Goal: Transaction & Acquisition: Book appointment/travel/reservation

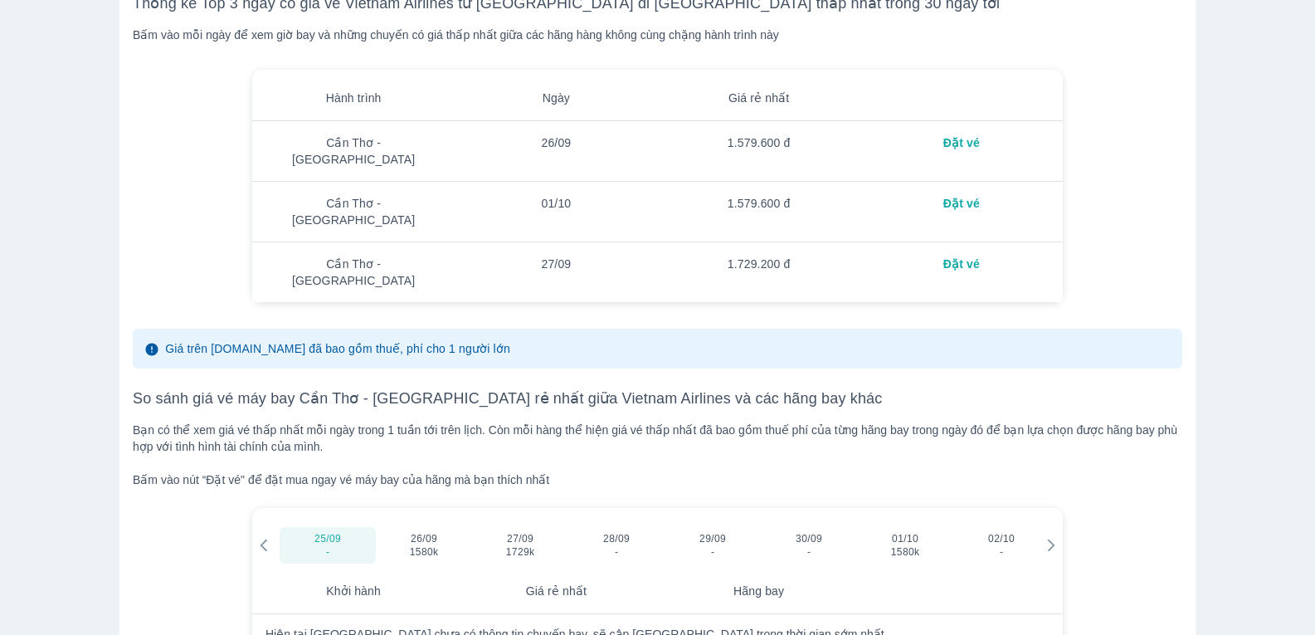
scroll to position [2074, 0]
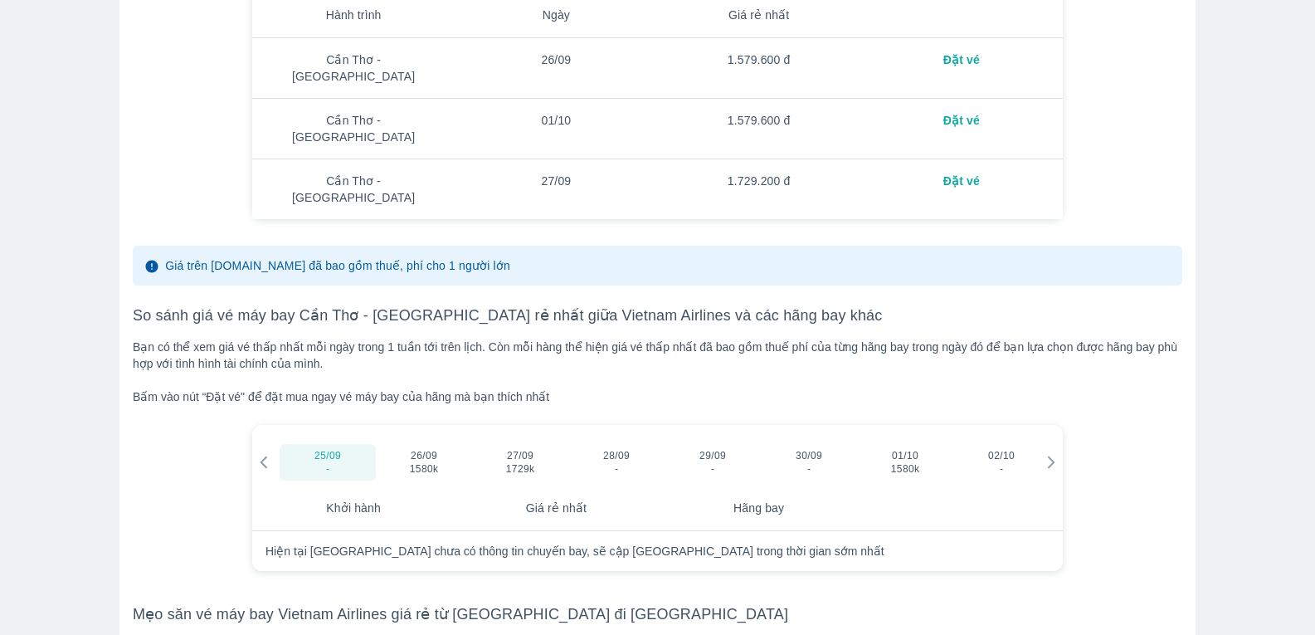
click at [1050, 455] on icon at bounding box center [1051, 462] width 15 height 15
click at [1051, 456] on icon at bounding box center [1051, 462] width 7 height 12
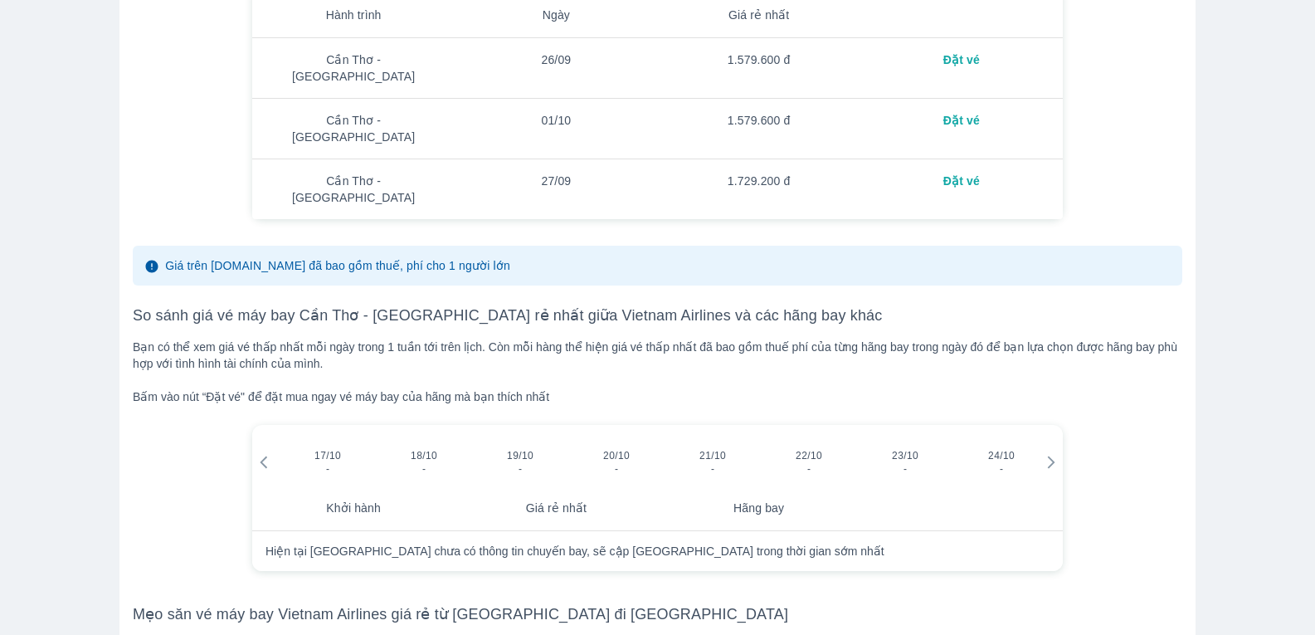
click at [1050, 455] on icon at bounding box center [1051, 462] width 15 height 15
click at [1046, 455] on icon at bounding box center [1051, 462] width 15 height 15
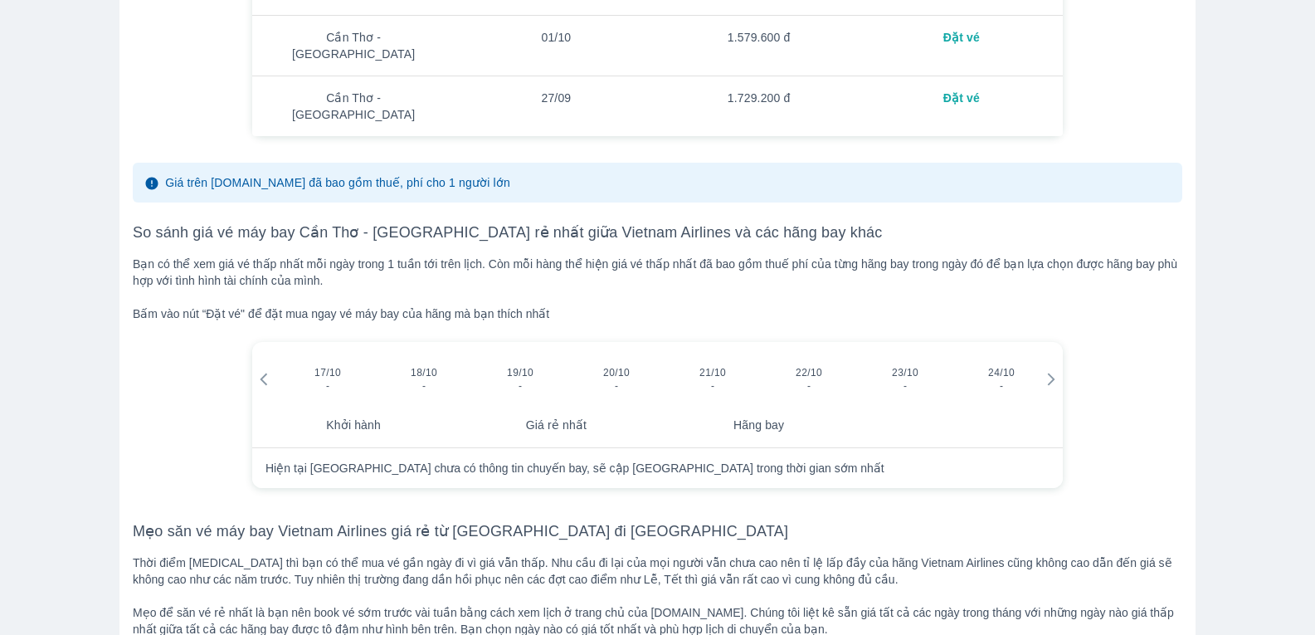
scroll to position [2406, 0]
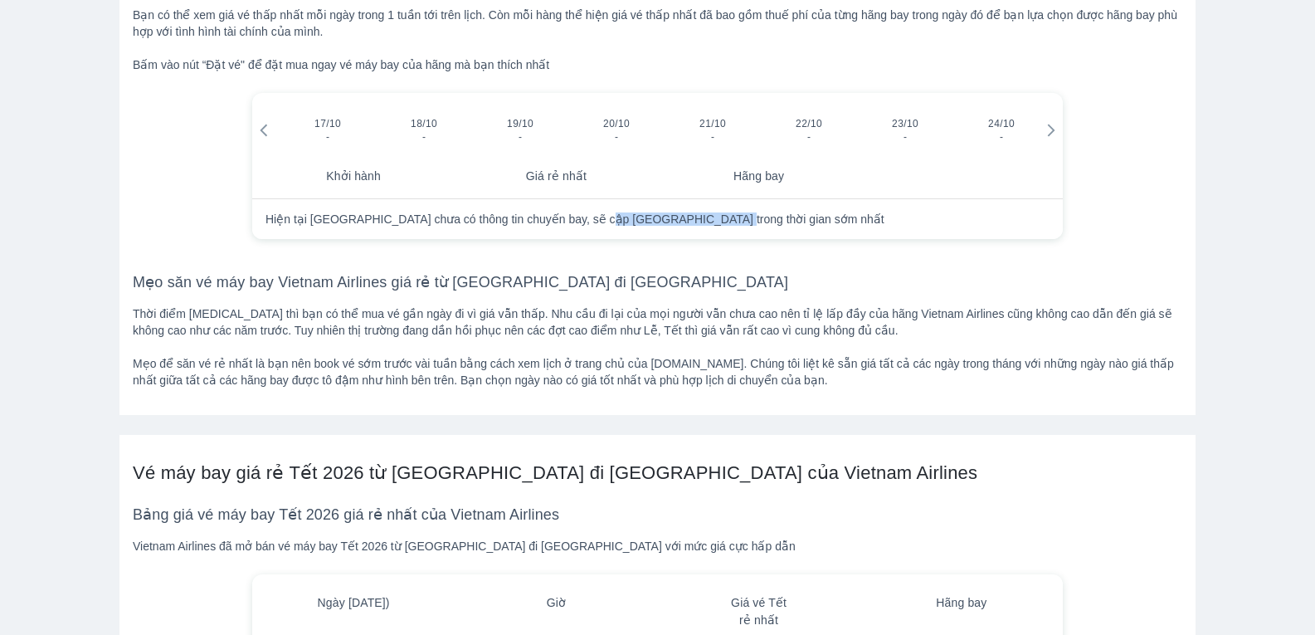
drag, startPoint x: 587, startPoint y: 172, endPoint x: 809, endPoint y: 175, distance: 222.4
click at [809, 212] on div "Hiện tại [GEOGRAPHIC_DATA] chưa có thông tin chuyến bay, sẽ cập [GEOGRAPHIC_DAT…" at bounding box center [658, 218] width 784 height 13
click at [762, 154] on th "Hãng bay" at bounding box center [759, 176] width 202 height 45
click at [570, 154] on th "Giá rẻ nhất" at bounding box center [556, 176] width 202 height 45
drag, startPoint x: 293, startPoint y: 168, endPoint x: 781, endPoint y: 201, distance: 488.9
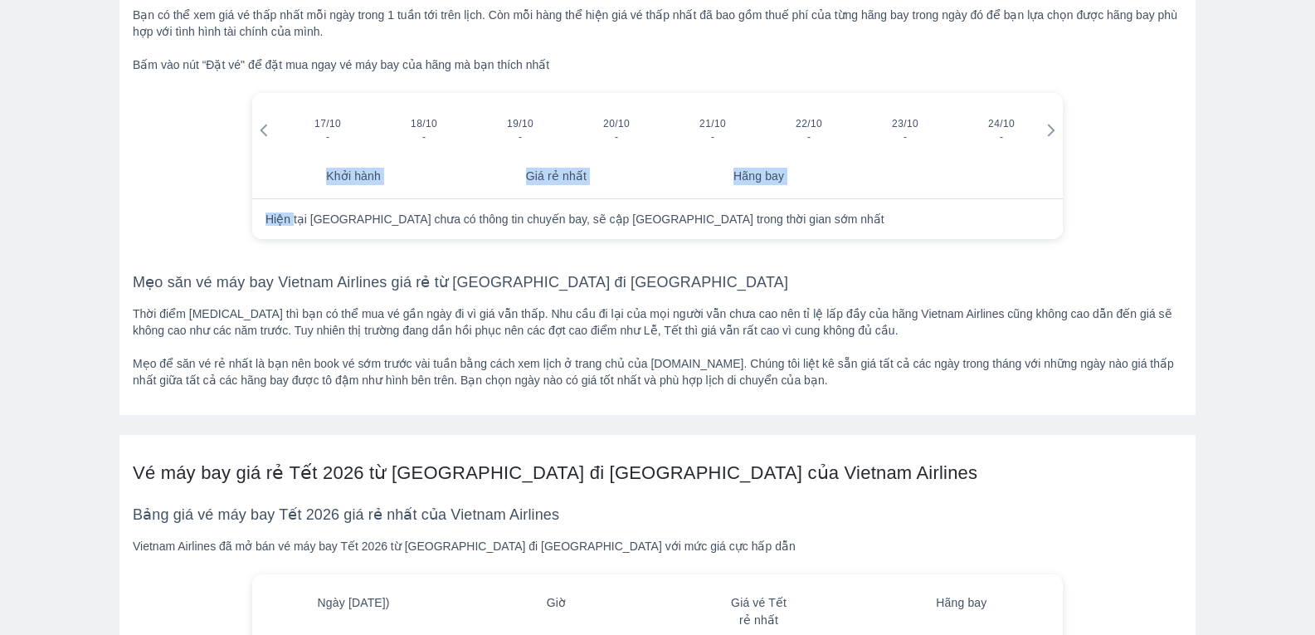
click at [781, 201] on div "25/09 - 26/09 1580k 27/09 1729k 28/09 - 29/09 - 30/09 - 01/10 1580k 02/10 - 03/…" at bounding box center [658, 166] width 1050 height 173
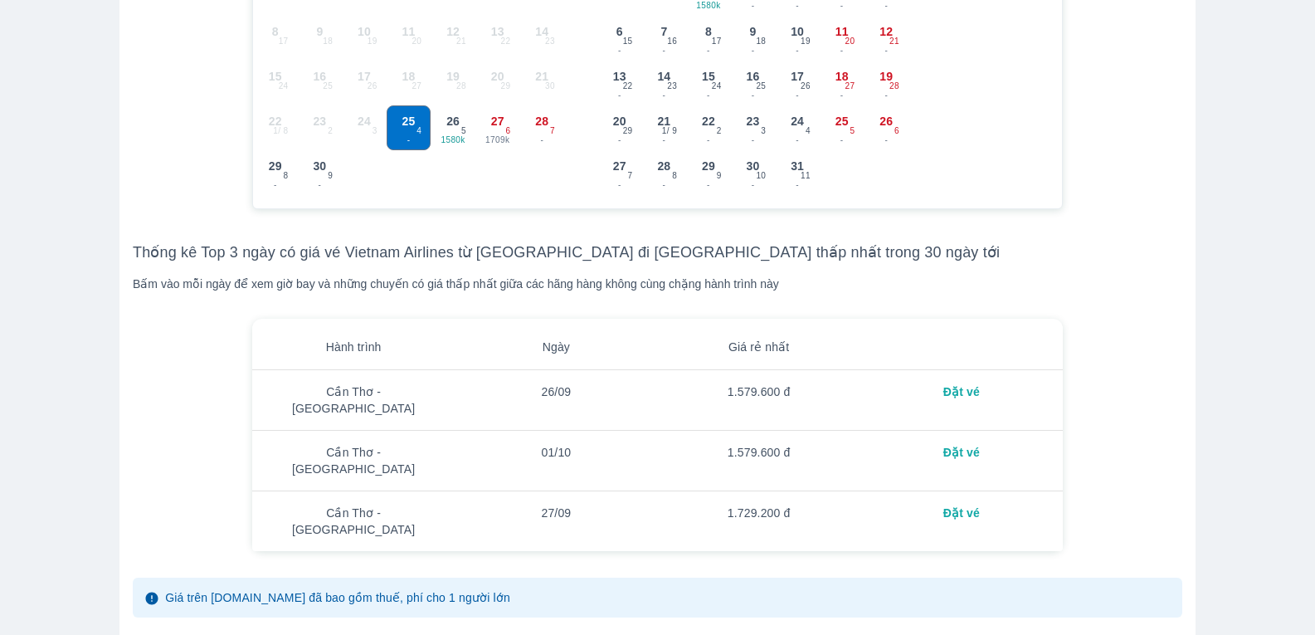
scroll to position [1659, 0]
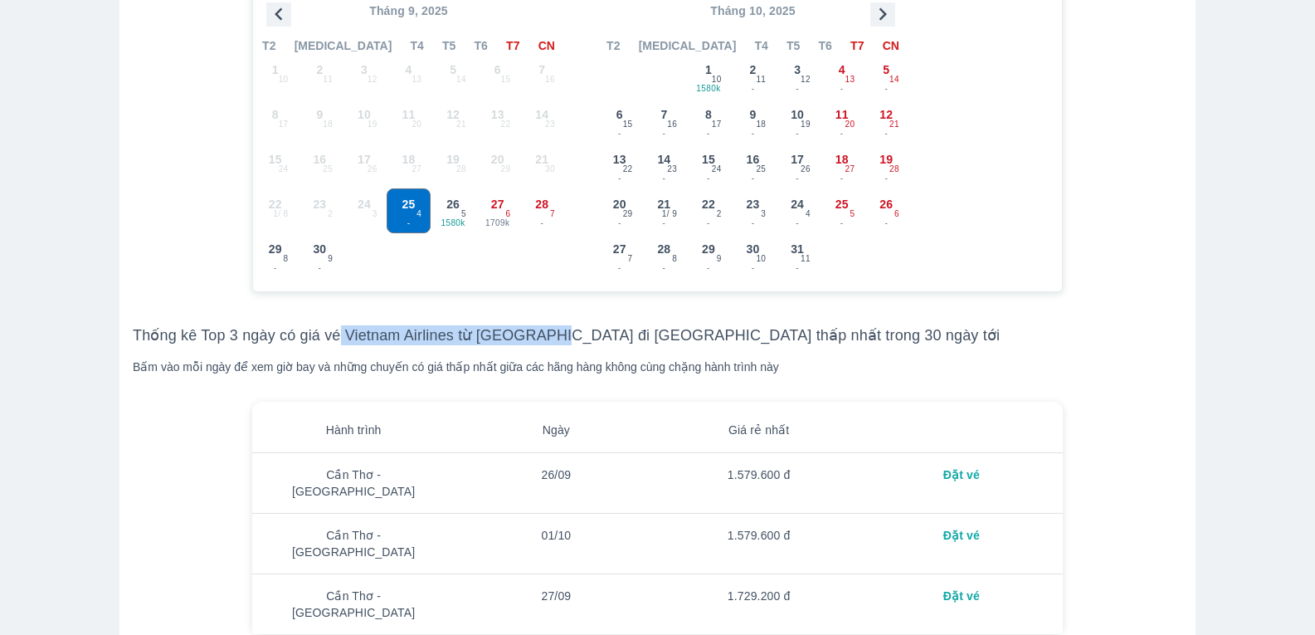
drag, startPoint x: 340, startPoint y: 339, endPoint x: 559, endPoint y: 343, distance: 219.1
click at [559, 343] on h3 "Thống kê Top 3 ngày có giá vé Vietnam Airlines từ [GEOGRAPHIC_DATA] đi [GEOGRAP…" at bounding box center [658, 335] width 1050 height 20
copy h3 "Vietnam Airlines từ Cần Thơ đi"
